Goal: Check status

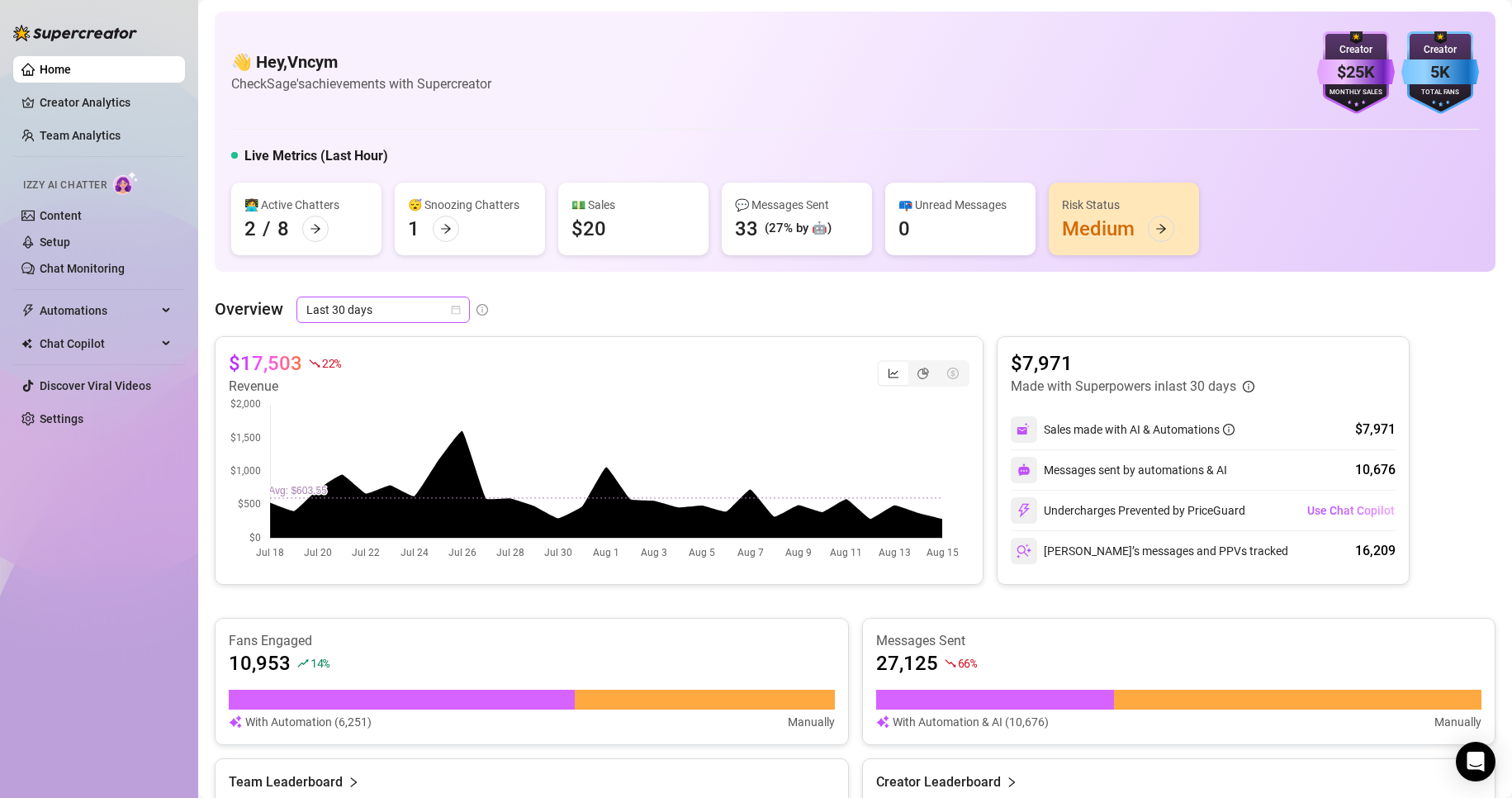
click at [348, 309] on span "Last 30 days" at bounding box center [382, 310] width 154 height 25
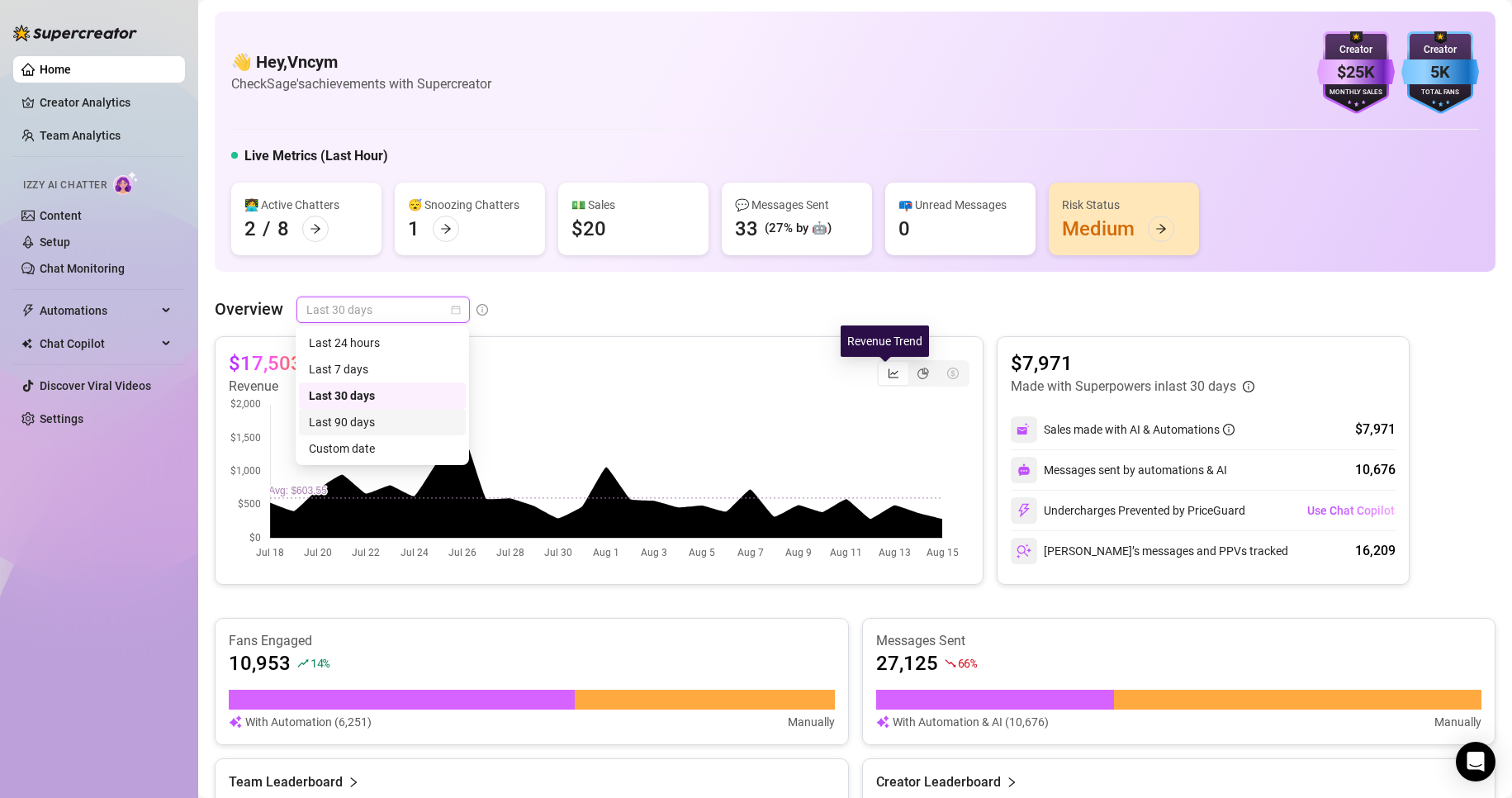
click at [888, 371] on icon "line-chart" at bounding box center [893, 373] width 11 height 11
click at [883, 365] on input "segmented control" at bounding box center [883, 365] width 0 height 0
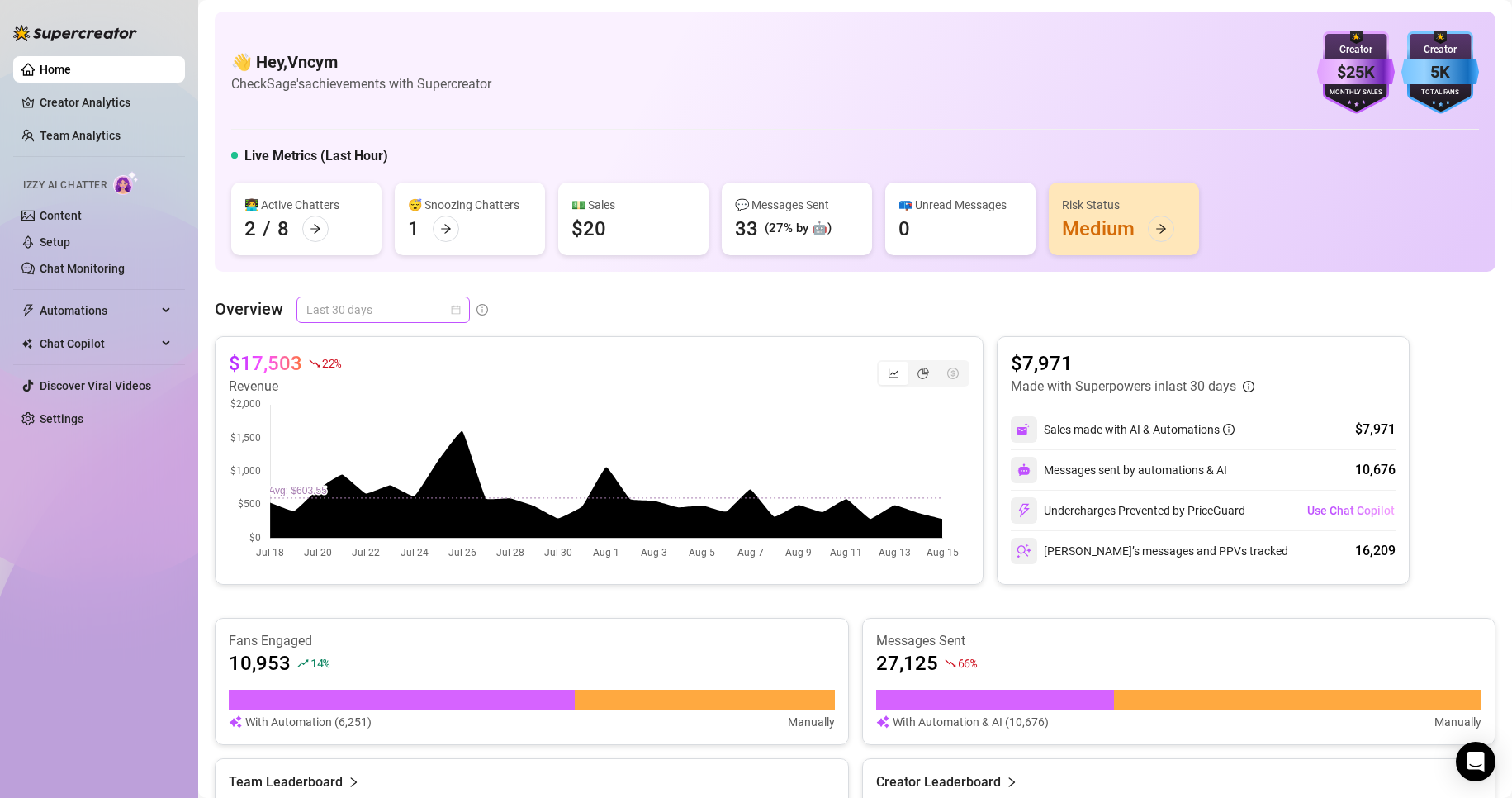
click at [391, 308] on span "Last 30 days" at bounding box center [382, 310] width 154 height 25
click at [374, 436] on div "Custom date" at bounding box center [382, 449] width 167 height 26
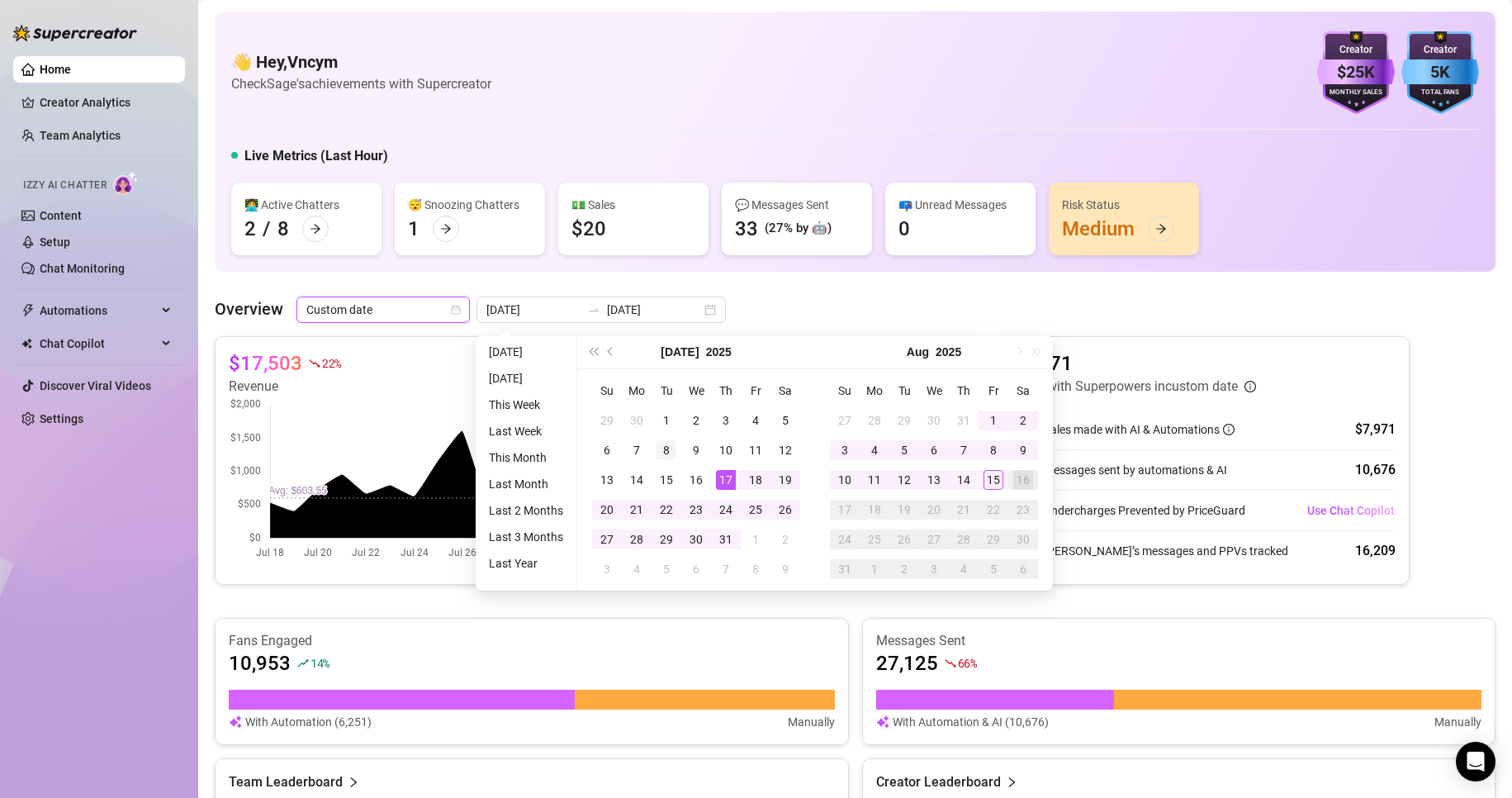
type input "[DATE]"
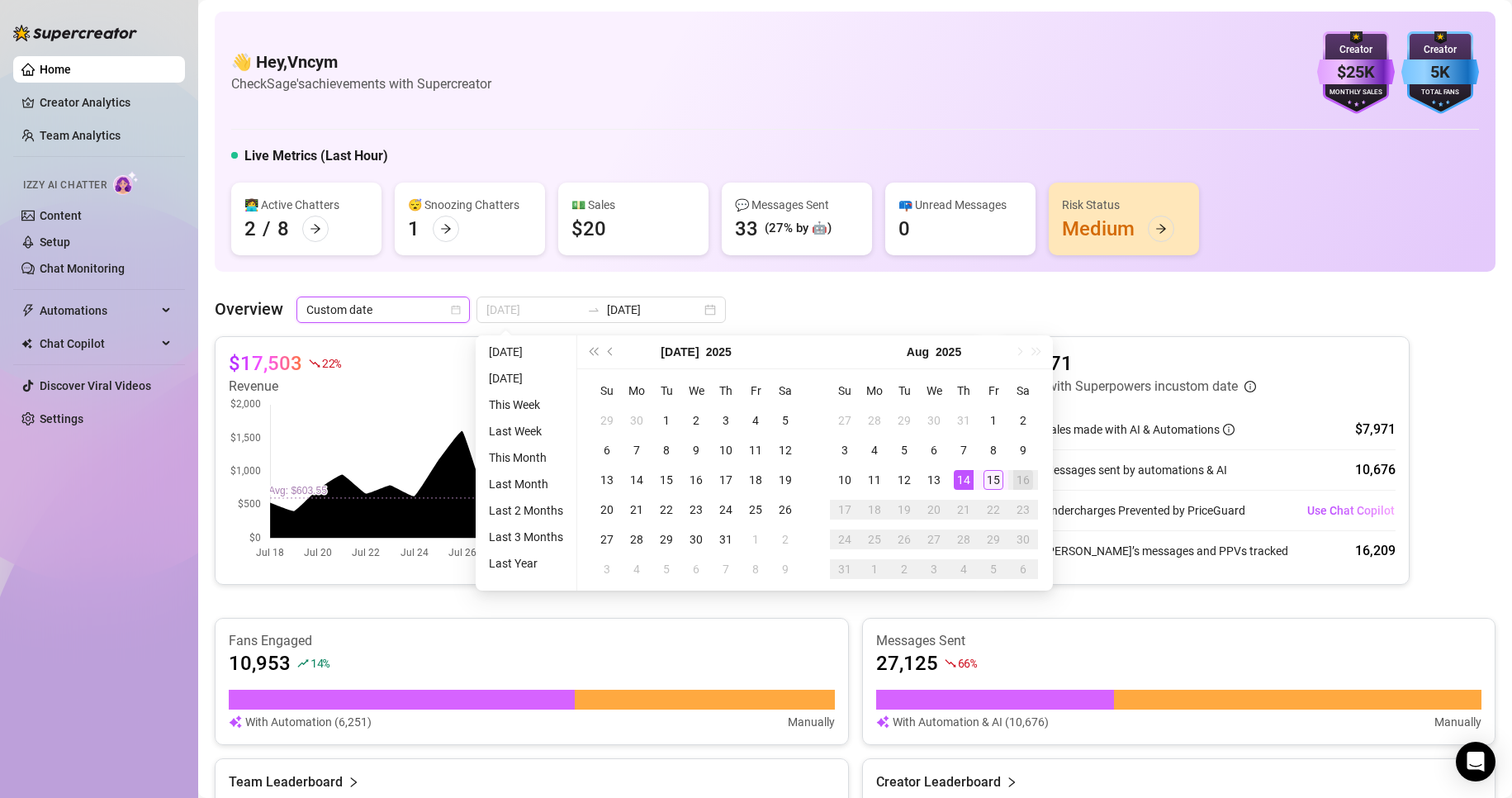
click at [958, 481] on div "14" at bounding box center [963, 479] width 20 height 20
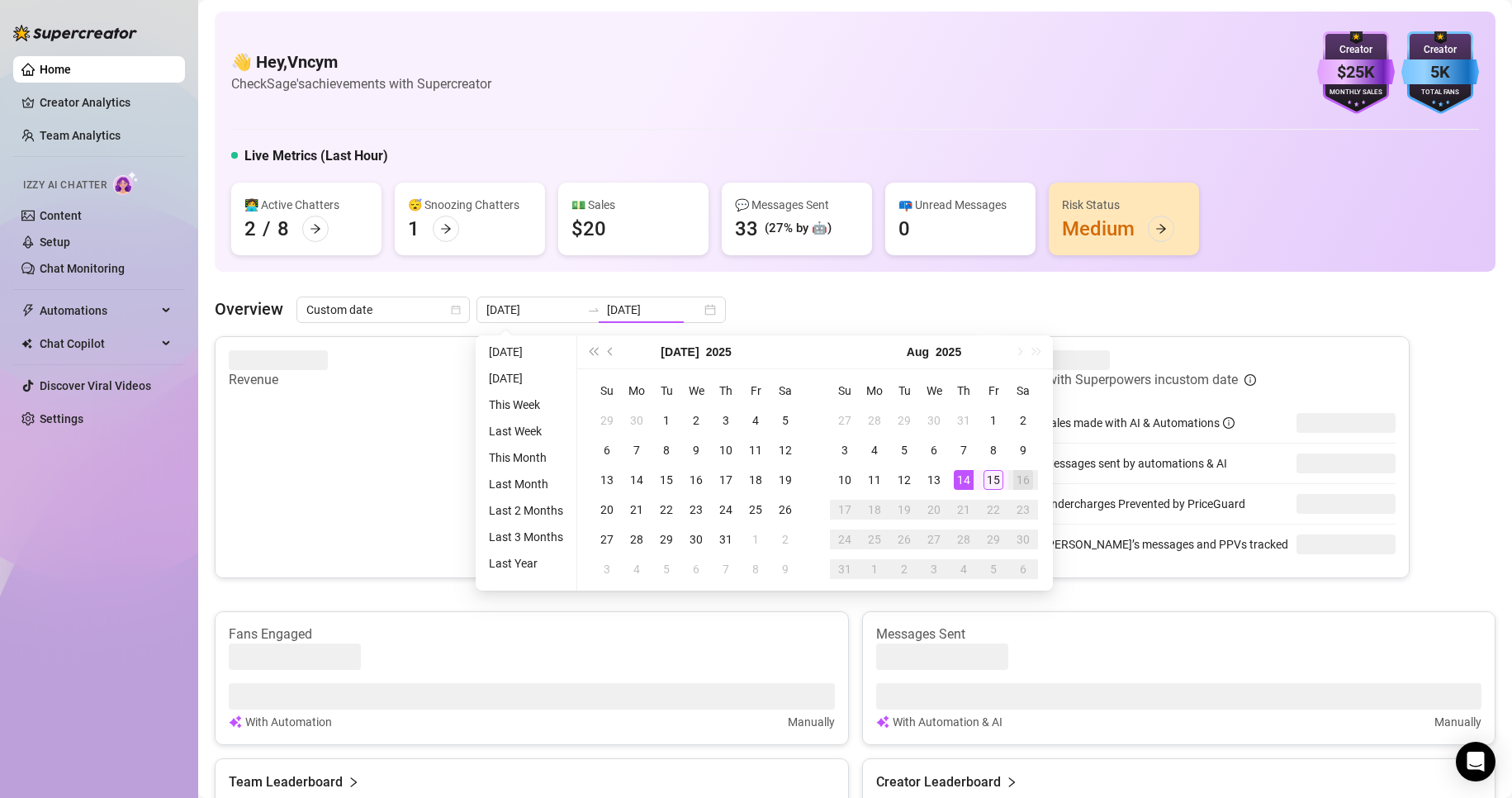
type input "[DATE]"
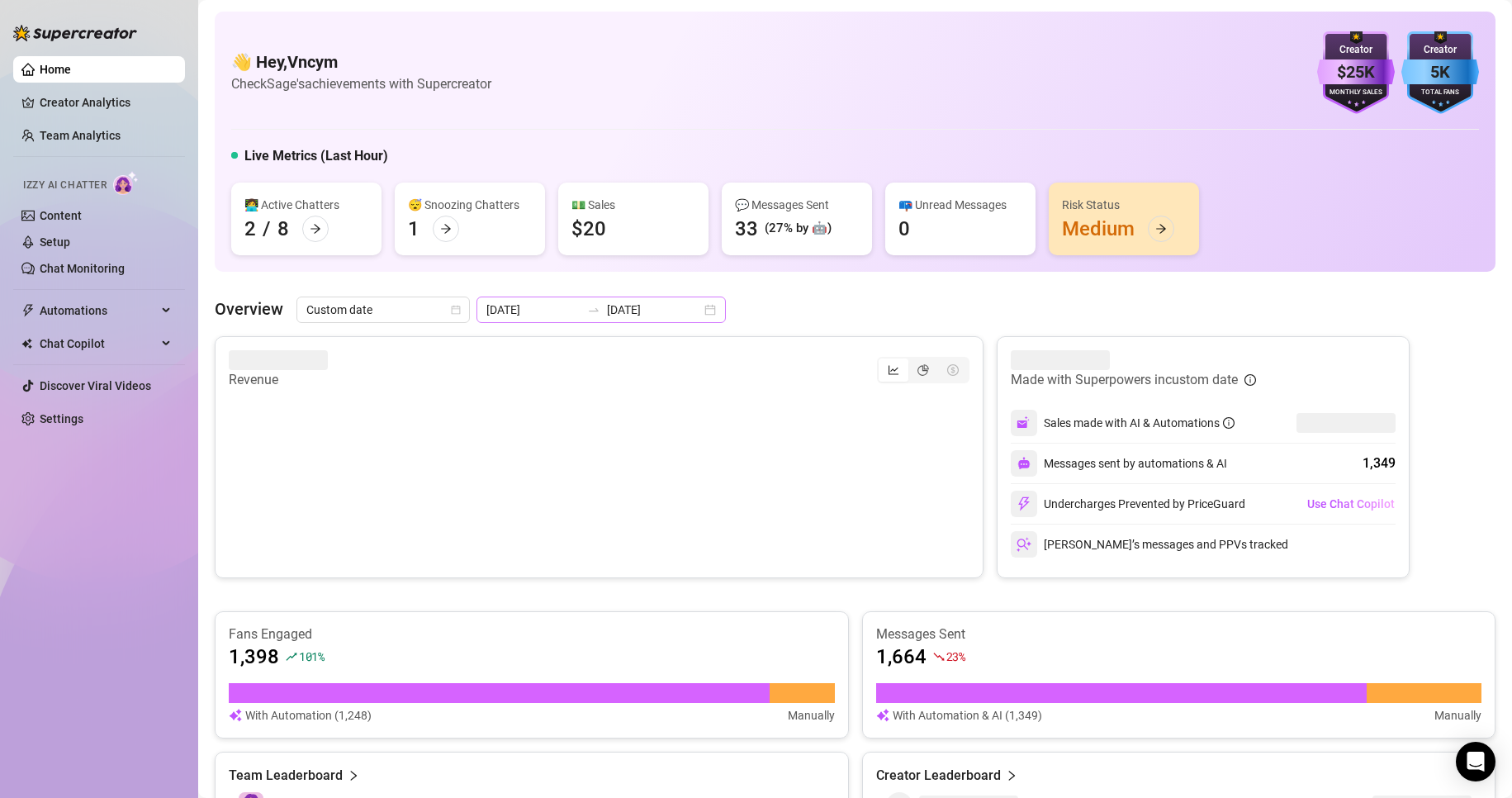
click at [604, 319] on div "[DATE] [DATE]" at bounding box center [601, 310] width 249 height 26
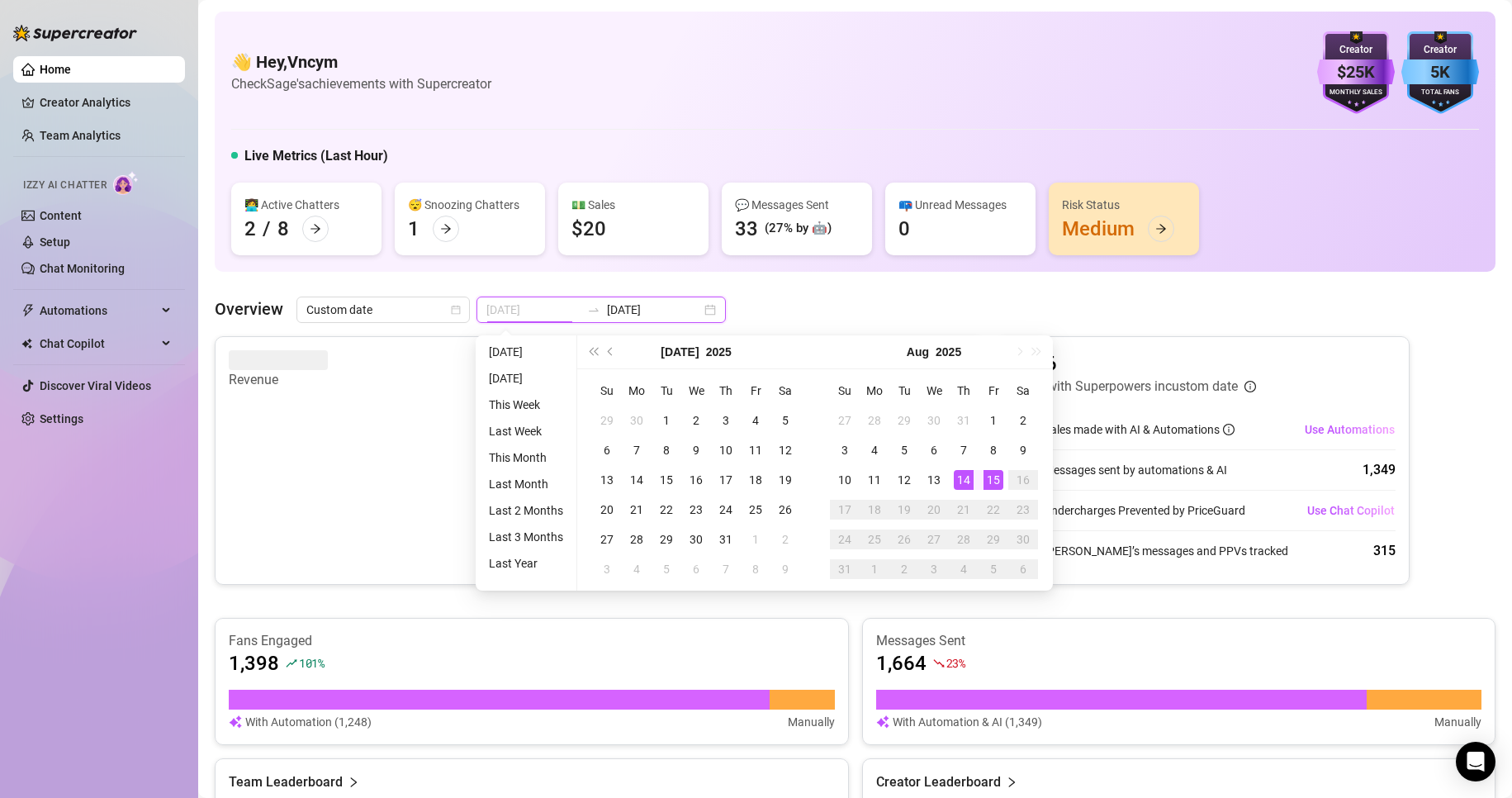
type input "[DATE]"
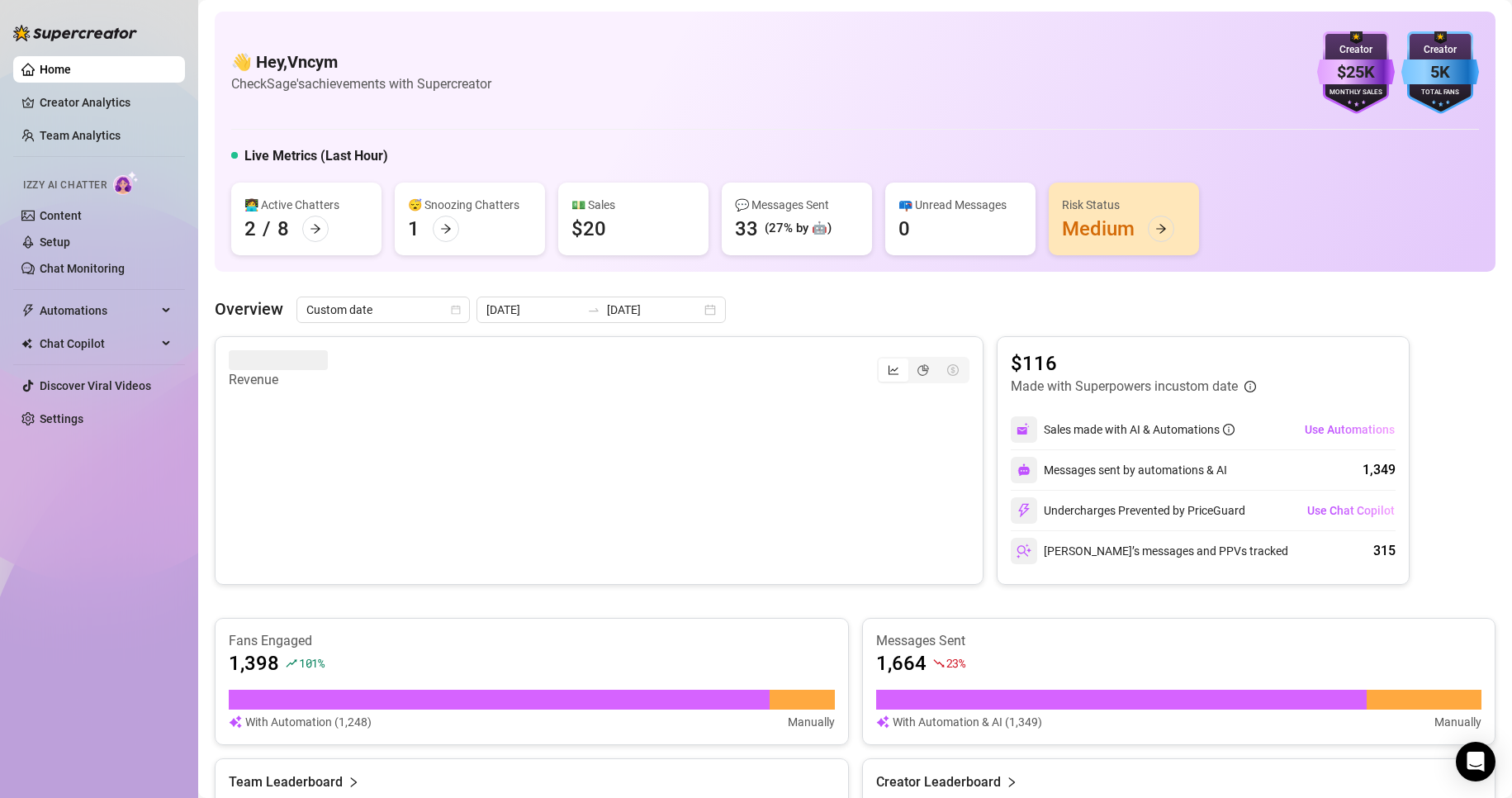
click at [924, 286] on div "👋 Hey, Vncym Check Sage's achievements with Supercreator $25K Creator Monthly S…" at bounding box center [855, 708] width 1281 height 1394
